Goal: Information Seeking & Learning: Understand process/instructions

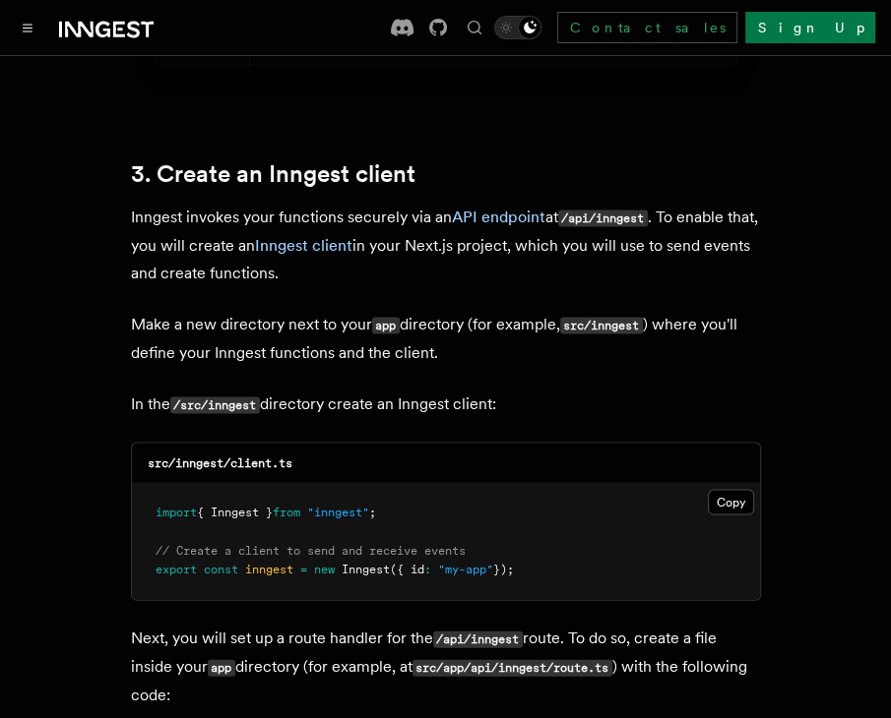
scroll to position [2587, 0]
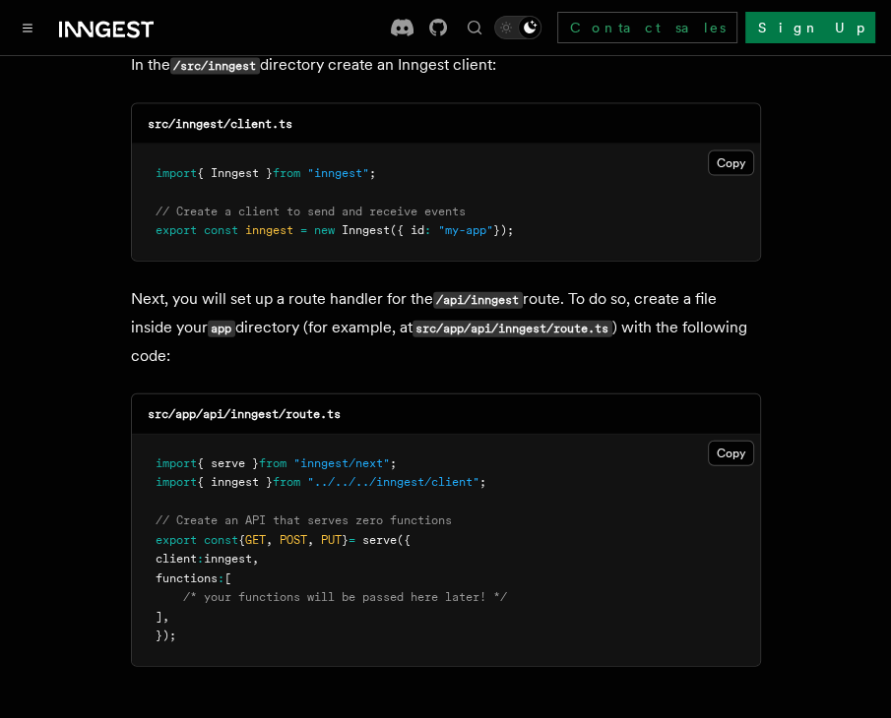
click at [718, 151] on button "Copy Copied" at bounding box center [731, 164] width 46 height 26
click at [725, 441] on button "Copy Copied" at bounding box center [731, 454] width 46 height 26
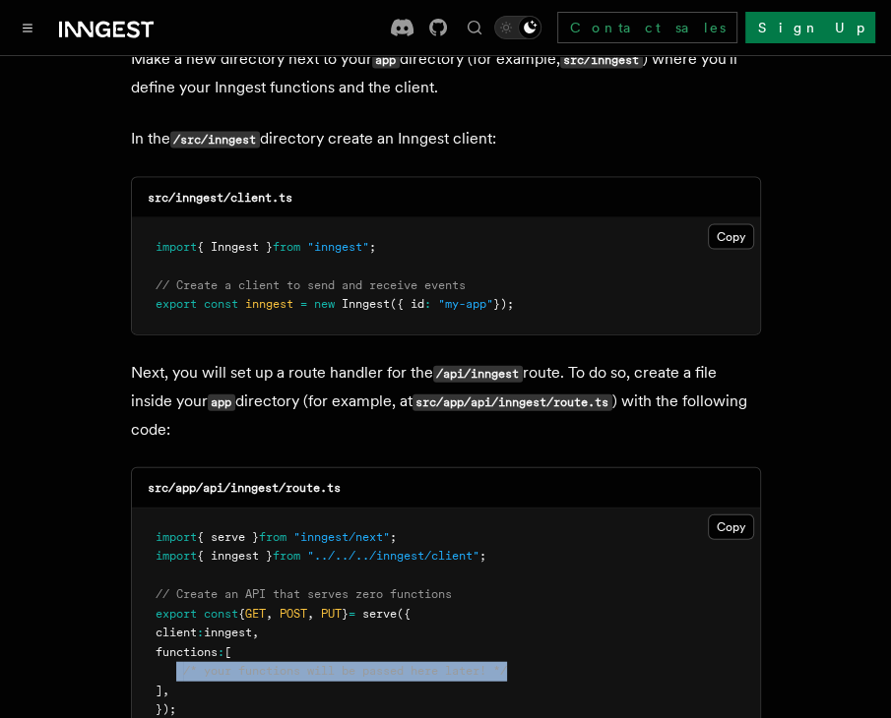
drag, startPoint x: 522, startPoint y: 614, endPoint x: 177, endPoint y: 616, distance: 344.5
click at [177, 616] on pre "import { serve } from "inngest/next" ; import { inngest } from "../../../innges…" at bounding box center [446, 624] width 628 height 231
copy span "/* your functions will be passed here later! */"
click at [567, 468] on div "src/app/api/inngest/route.ts" at bounding box center [446, 488] width 628 height 40
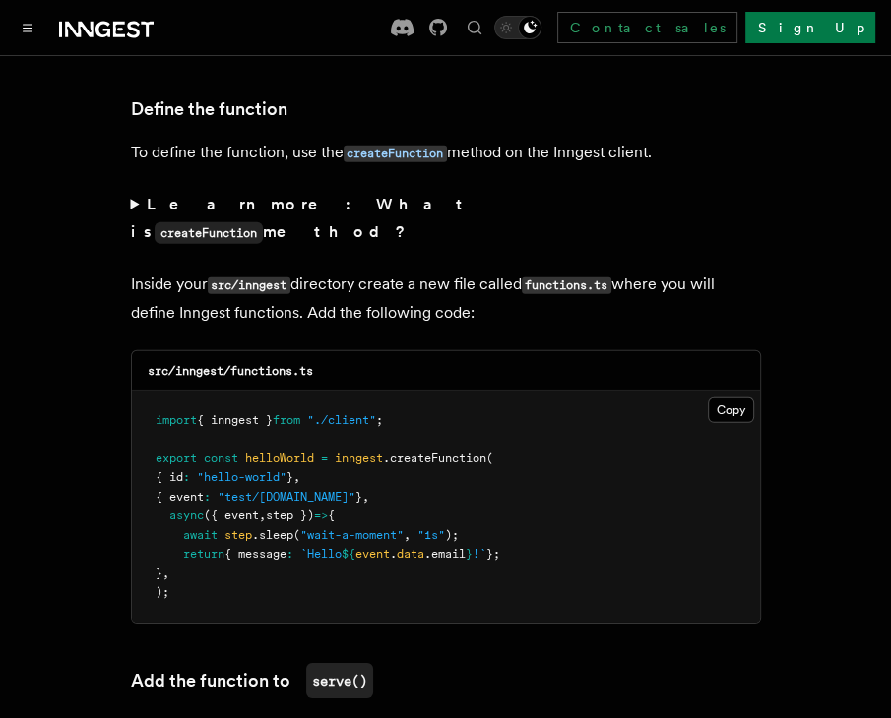
scroll to position [3497, 0]
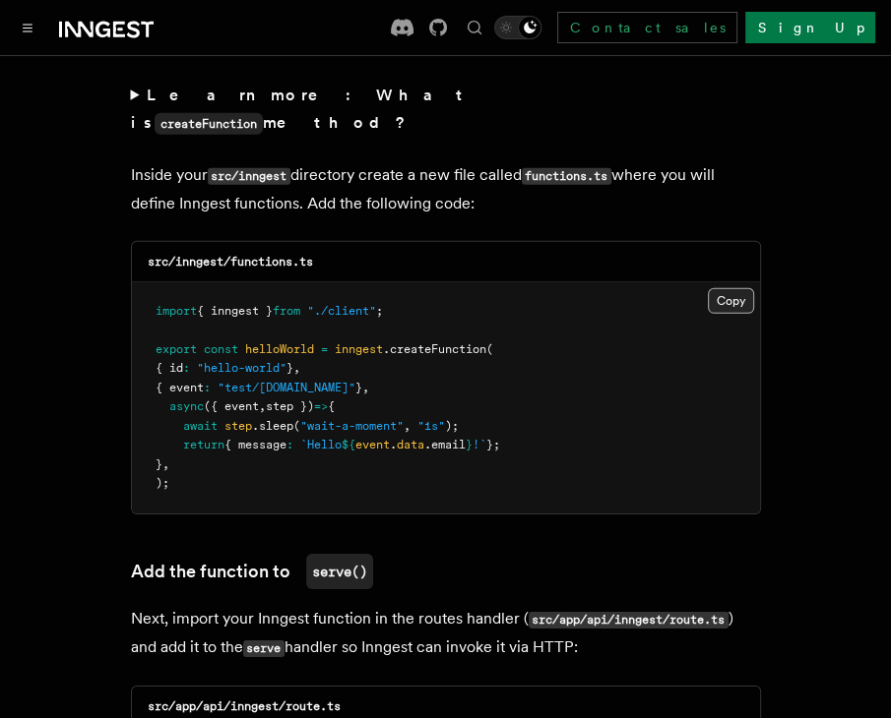
click at [727, 288] on button "Copy Copied" at bounding box center [731, 301] width 46 height 26
